Goal: Task Accomplishment & Management: Manage account settings

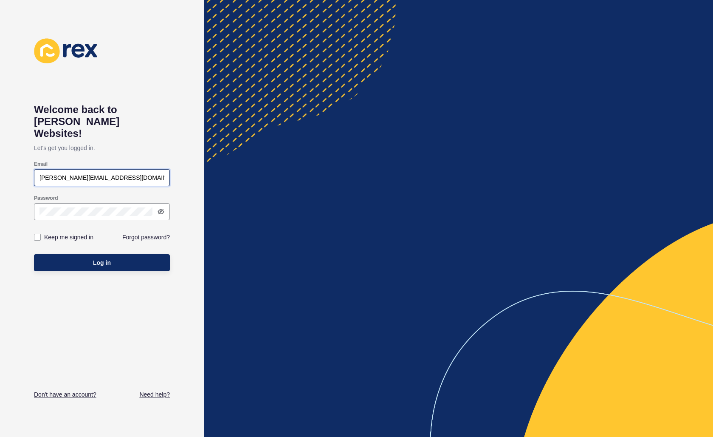
type input "[PERSON_NAME][EMAIL_ADDRESS][DOMAIN_NAME]"
click at [102, 254] on button "Log in" at bounding box center [102, 262] width 136 height 17
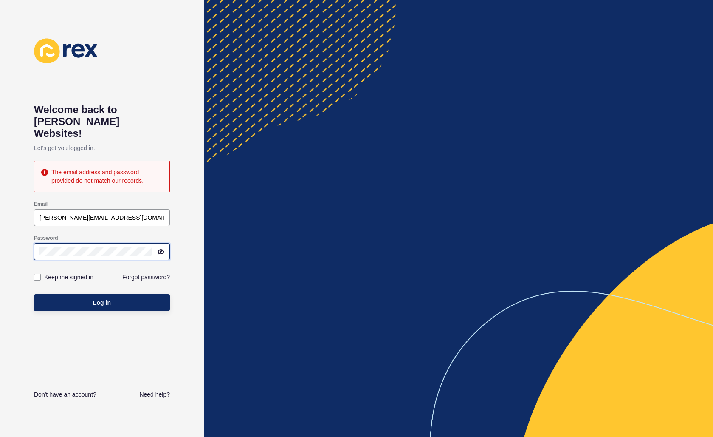
click at [36, 245] on div at bounding box center [102, 251] width 136 height 17
click at [32, 239] on div "Welcome back to Rex Websites! Let's get you logged in. The email address and pa…" at bounding box center [102, 218] width 204 height 437
click at [137, 234] on div "Password" at bounding box center [102, 237] width 136 height 7
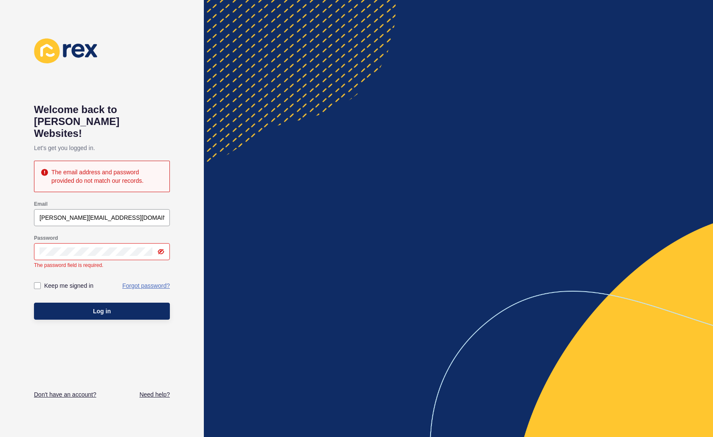
click at [132, 281] on link "Forgot password?" at bounding box center [146, 285] width 48 height 8
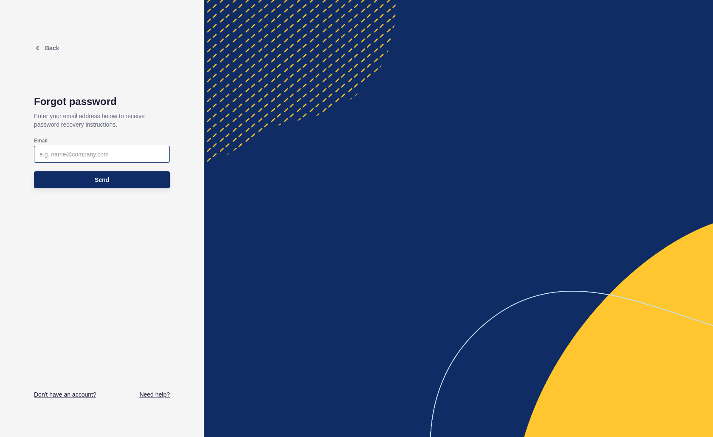
click at [94, 149] on div at bounding box center [102, 154] width 136 height 17
type input "[PERSON_NAME][EMAIL_ADDRESS][DOMAIN_NAME]"
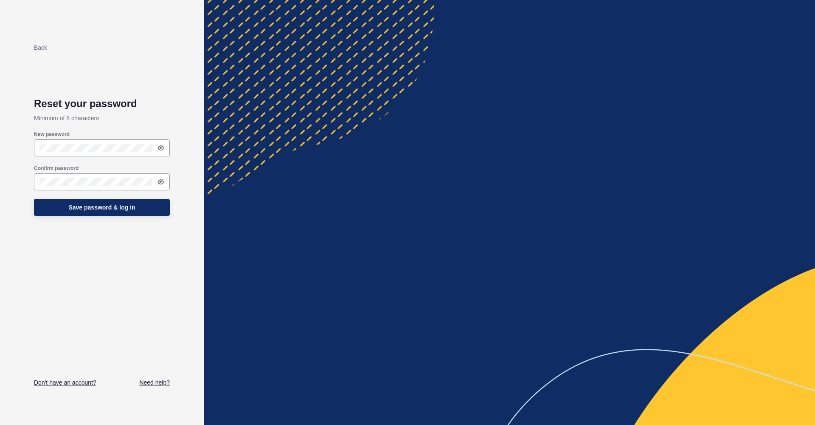
click at [129, 113] on p "Minimum of 8 characters" at bounding box center [102, 118] width 136 height 17
click at [47, 142] on div at bounding box center [102, 147] width 136 height 17
click at [113, 236] on div "Back Reset your password Minimum of 8 characters New password Confirm password …" at bounding box center [102, 212] width 136 height 348
click at [121, 211] on span "Save password & log in" at bounding box center [101, 207] width 67 height 8
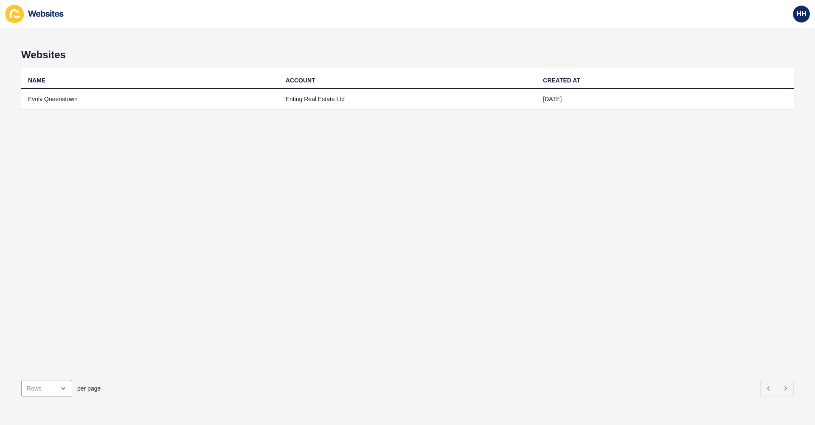
click at [393, 45] on div "Websites NAME ACCOUNT CREATED AT Evolv Queenstown Enting Real Estate Ltd [DATE]…" at bounding box center [407, 226] width 815 height 397
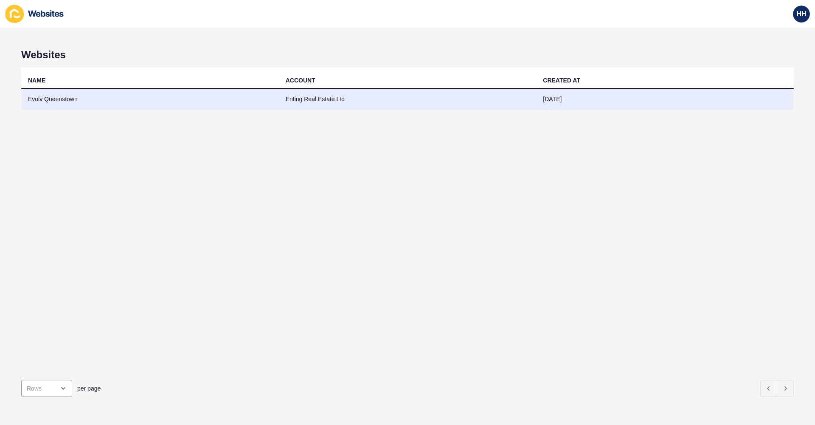
click at [99, 99] on td "Evolv Queenstown" at bounding box center [150, 99] width 258 height 21
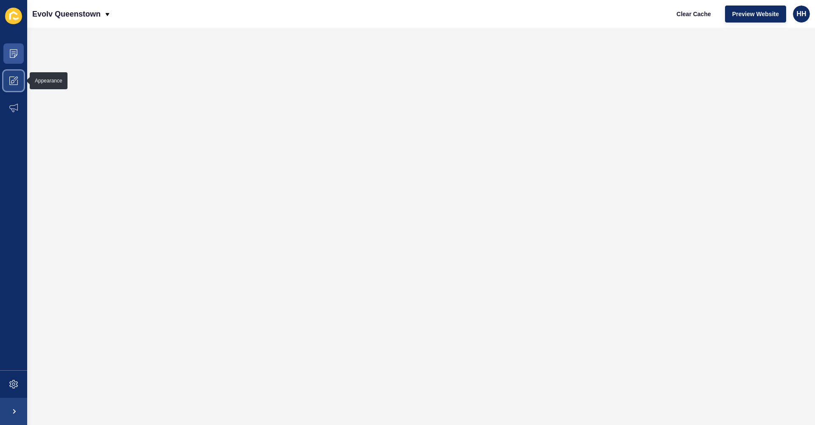
click at [13, 82] on icon at bounding box center [13, 80] width 8 height 8
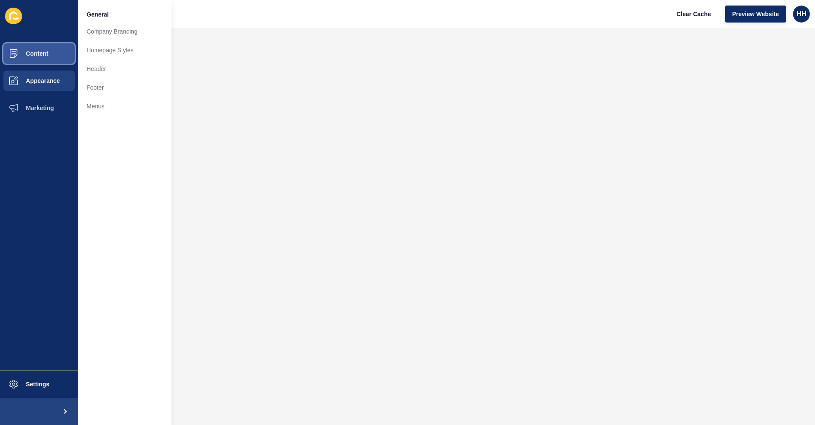
click at [43, 56] on span "Content" at bounding box center [24, 53] width 50 height 7
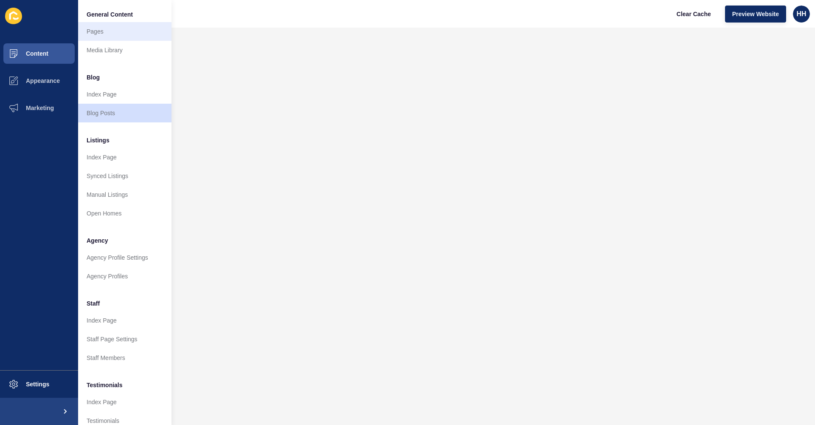
click at [116, 36] on link "Pages" at bounding box center [124, 31] width 93 height 19
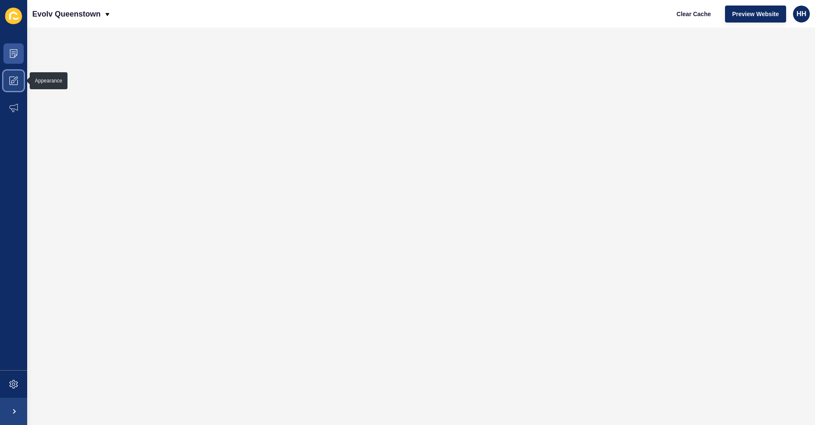
click at [16, 82] on icon at bounding box center [13, 80] width 8 height 8
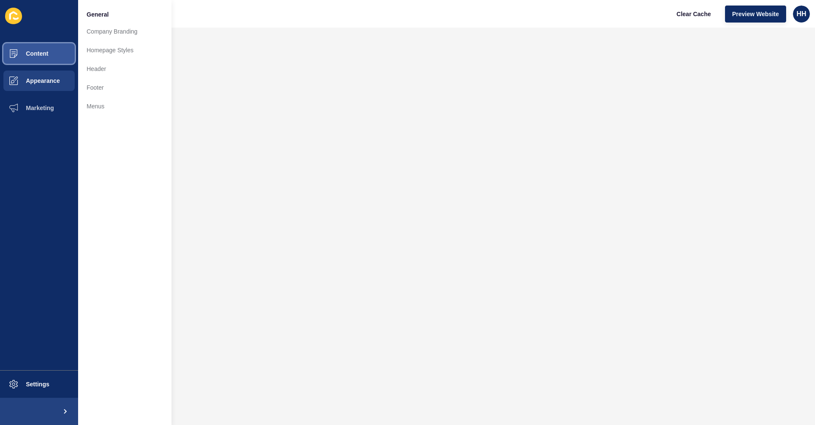
click at [44, 54] on span "Content" at bounding box center [24, 53] width 50 height 7
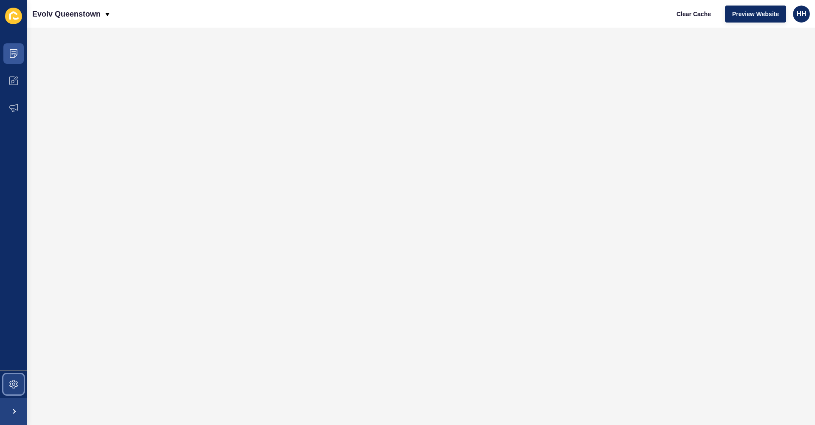
click at [17, 378] on span at bounding box center [13, 383] width 27 height 27
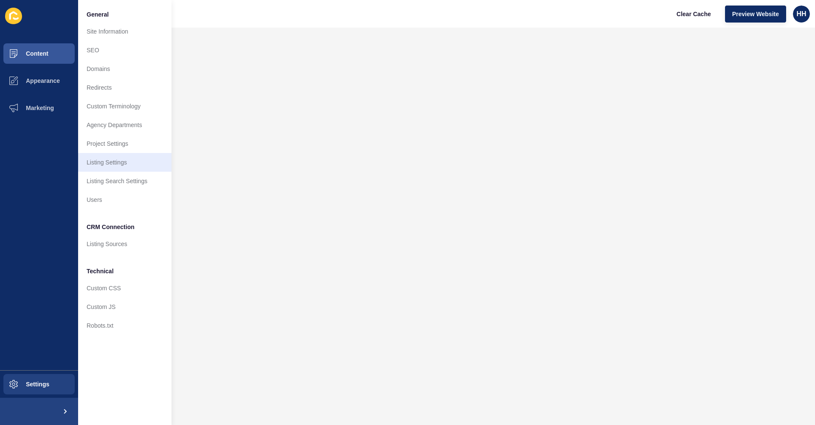
click at [146, 163] on link "Listing Settings" at bounding box center [124, 162] width 93 height 19
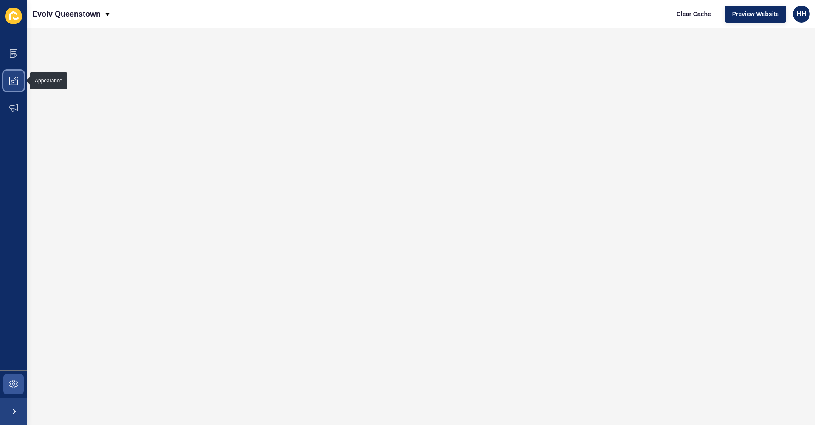
click at [10, 82] on icon at bounding box center [13, 80] width 8 height 8
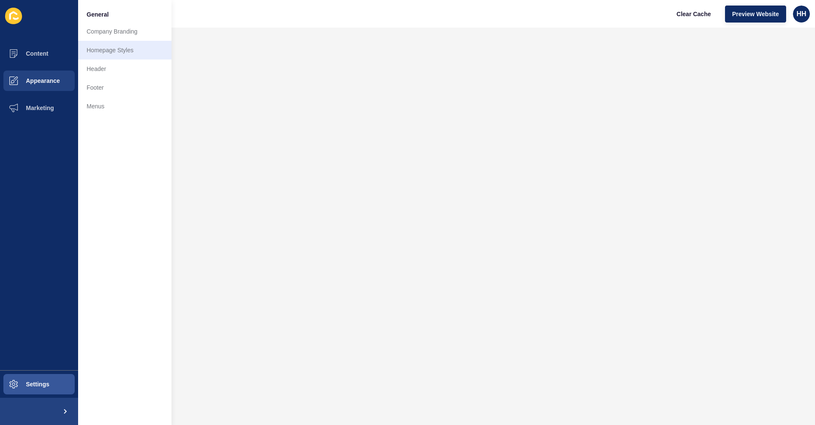
click at [129, 51] on link "Homepage Styles" at bounding box center [124, 50] width 93 height 19
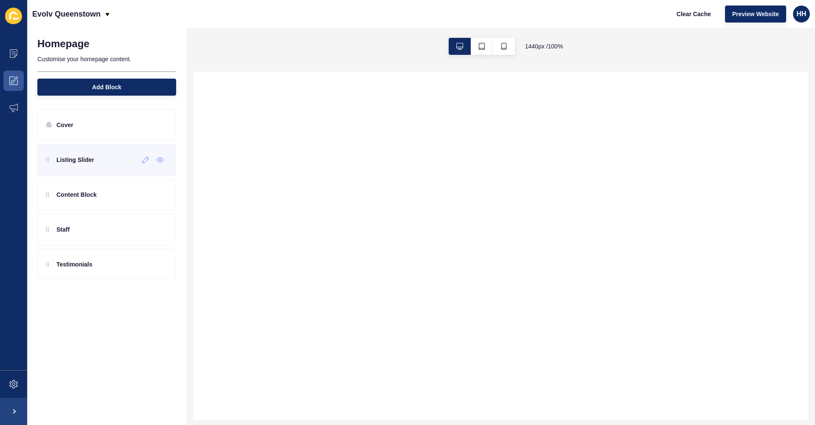
click at [90, 164] on div "Listing Slider" at bounding box center [70, 160] width 48 height 14
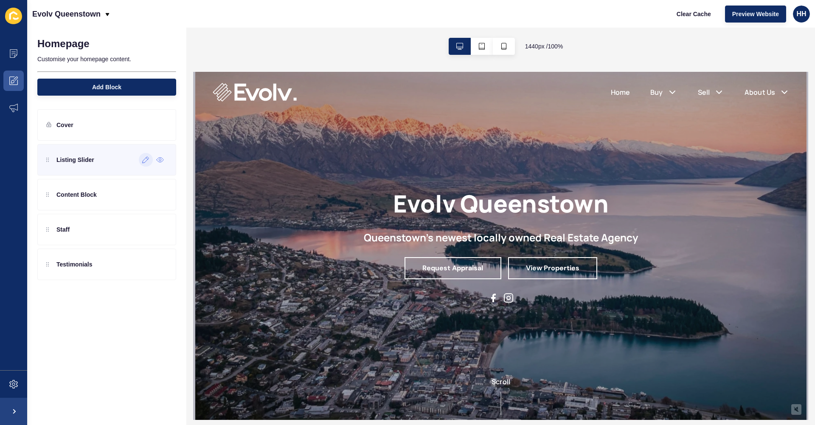
click at [147, 162] on icon at bounding box center [145, 159] width 7 height 7
